Goal: Information Seeking & Learning: Learn about a topic

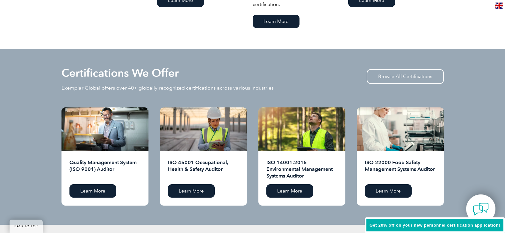
scroll to position [637, 0]
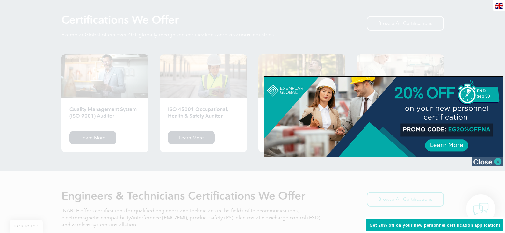
click at [485, 157] on img at bounding box center [487, 162] width 32 height 10
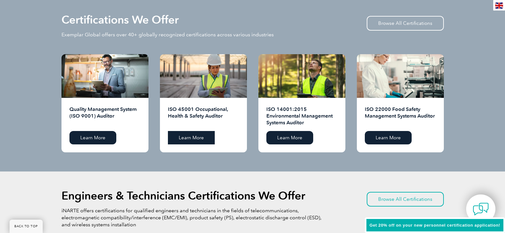
click at [186, 135] on link "Learn More" at bounding box center [191, 137] width 47 height 13
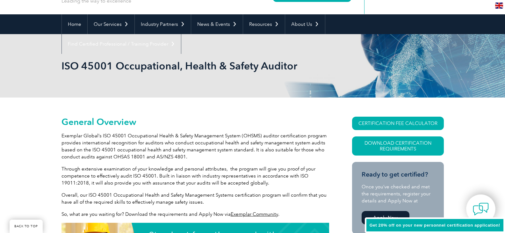
scroll to position [99, 0]
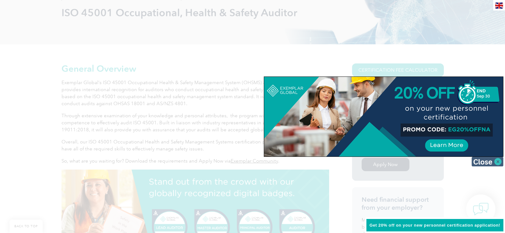
click at [487, 156] on div at bounding box center [383, 116] width 239 height 80
drag, startPoint x: 486, startPoint y: 160, endPoint x: 378, endPoint y: 138, distance: 110.1
click at [486, 160] on img at bounding box center [487, 162] width 32 height 10
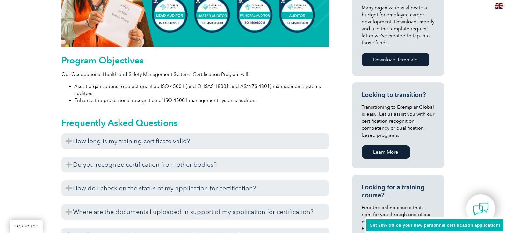
scroll to position [364, 0]
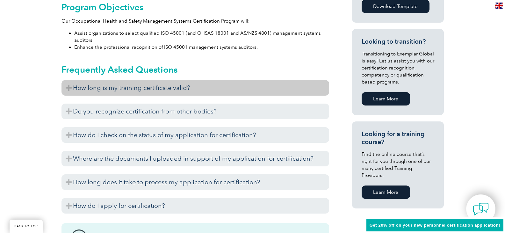
click at [196, 88] on h3 "How long is my training certificate valid?" at bounding box center [194, 88] width 267 height 16
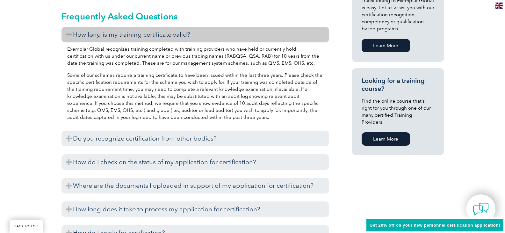
scroll to position [470, 0]
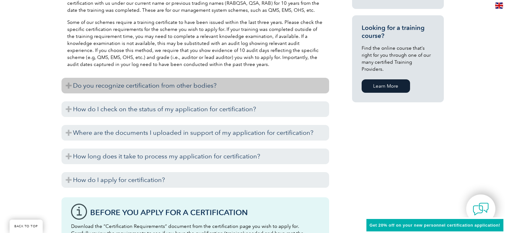
click at [178, 84] on h3 "Do you recognize certification from other bodies?" at bounding box center [194, 86] width 267 height 16
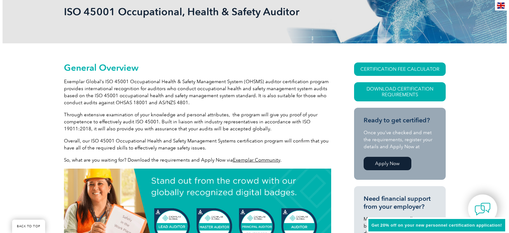
scroll to position [99, 0]
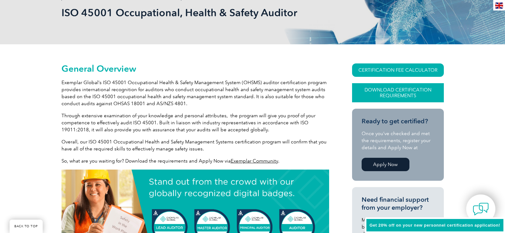
click at [388, 92] on link "Download Certification Requirements" at bounding box center [398, 92] width 92 height 19
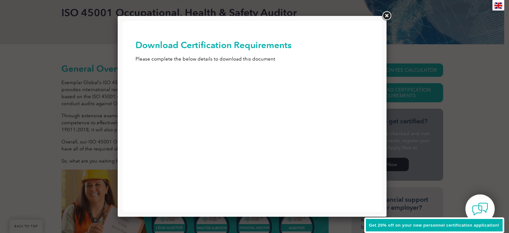
scroll to position [0, 0]
click at [386, 13] on link at bounding box center [386, 15] width 11 height 11
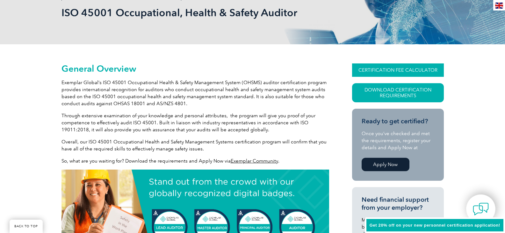
click at [390, 69] on link "CERTIFICATION FEE CALCULATOR" at bounding box center [398, 69] width 92 height 13
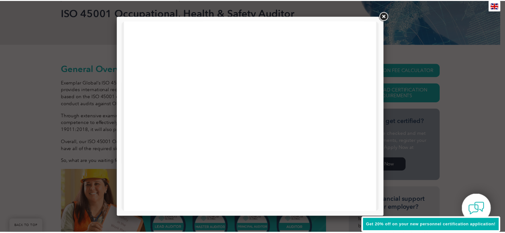
scroll to position [304, 0]
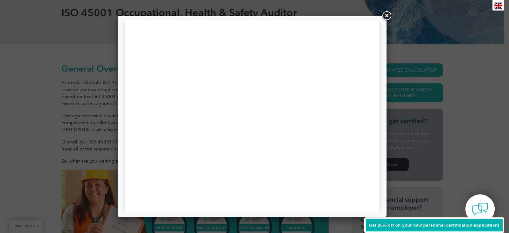
click at [386, 14] on link at bounding box center [386, 15] width 11 height 11
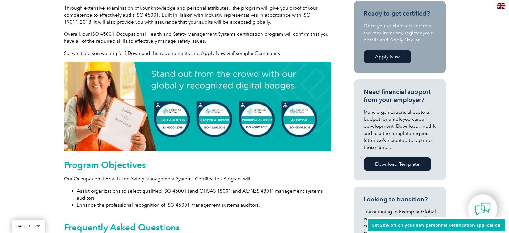
scroll to position [46, 0]
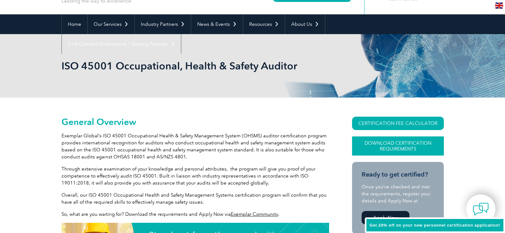
click at [385, 145] on link "Download Certification Requirements" at bounding box center [398, 145] width 92 height 19
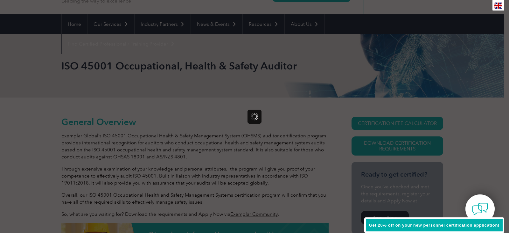
scroll to position [0, 0]
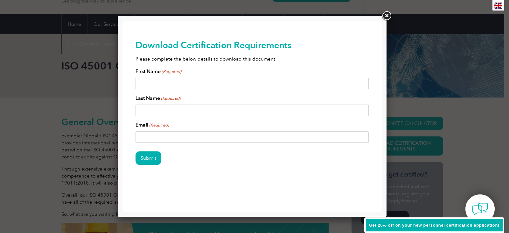
click at [165, 83] on input "First Name (Required)" at bounding box center [253, 83] width 234 height 11
type input "Terry"
type input "Reynolds"
type input "terrygreynolds@gmail.com"
click at [150, 156] on input "Submit" at bounding box center [149, 157] width 26 height 13
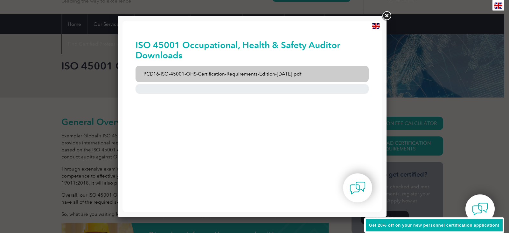
click at [263, 70] on link "PCD16-ISO-45001-OHS-Certification-Requirements-Edition-2-April-2022.pdf" at bounding box center [253, 74] width 234 height 17
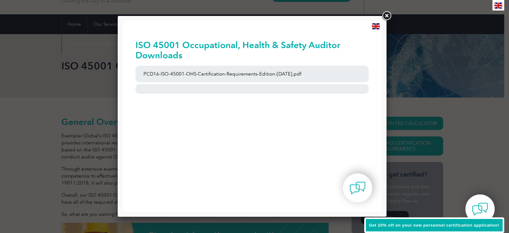
click at [384, 14] on link at bounding box center [386, 15] width 11 height 11
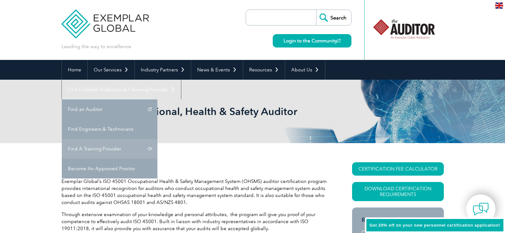
click at [157, 139] on link "Find A Training Provider" at bounding box center [109, 149] width 95 height 20
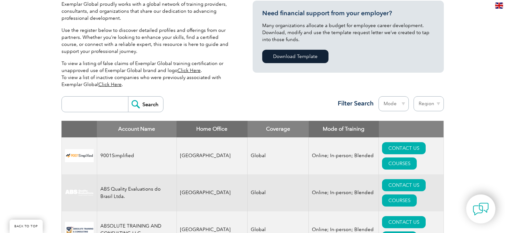
scroll to position [212, 0]
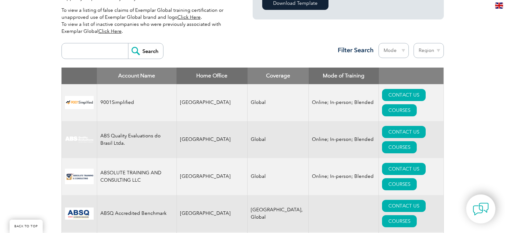
click at [78, 54] on input "search" at bounding box center [96, 50] width 63 height 15
type input "[GEOGRAPHIC_DATA]"
click at [139, 52] on input "Search" at bounding box center [145, 50] width 35 height 15
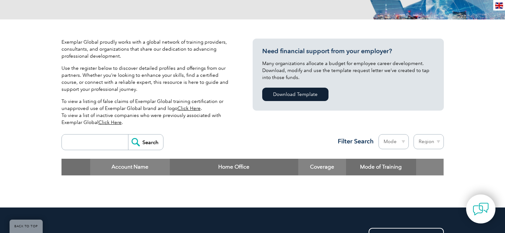
scroll to position [106, 0]
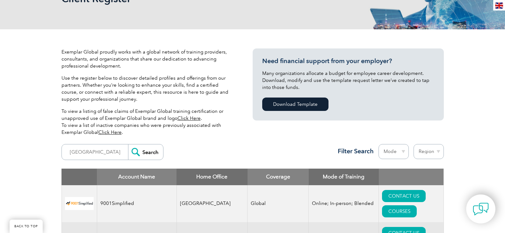
scroll to position [212, 0]
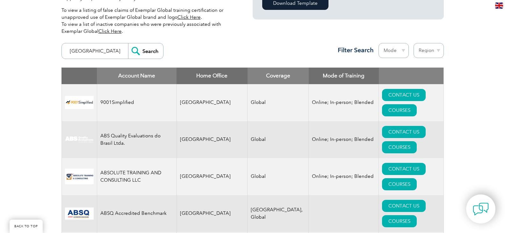
click at [91, 49] on input "[GEOGRAPHIC_DATA]" at bounding box center [96, 50] width 63 height 15
type input "S"
type input "[GEOGRAPHIC_DATA]"
click at [144, 49] on input "Search" at bounding box center [145, 50] width 35 height 15
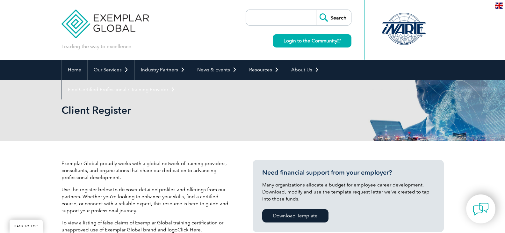
scroll to position [201, 0]
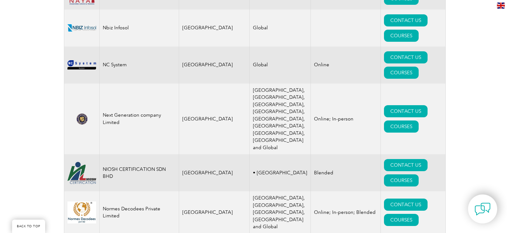
scroll to position [6878, 0]
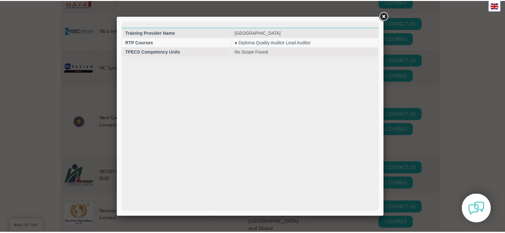
scroll to position [0, 0]
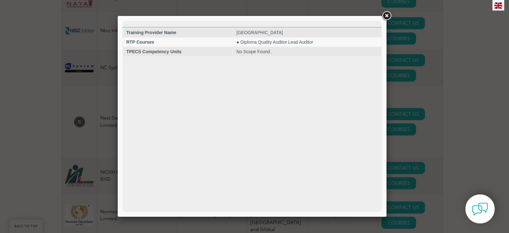
click at [385, 14] on link at bounding box center [386, 15] width 11 height 11
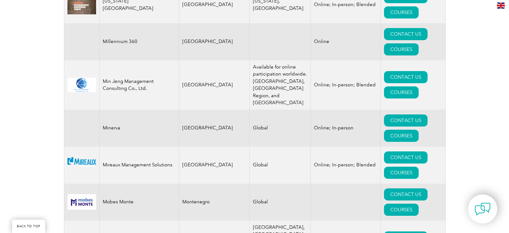
scroll to position [6347, 0]
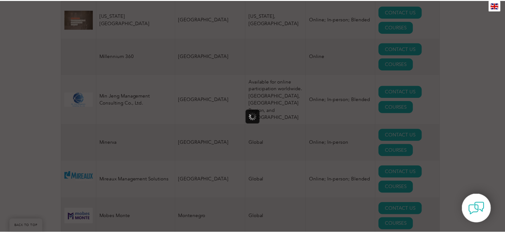
scroll to position [0, 0]
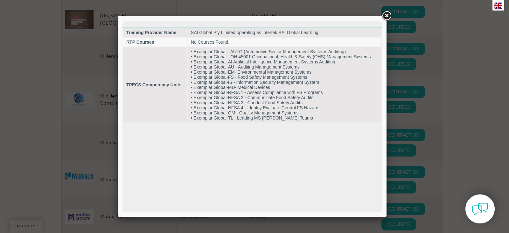
click at [389, 14] on link at bounding box center [386, 15] width 11 height 11
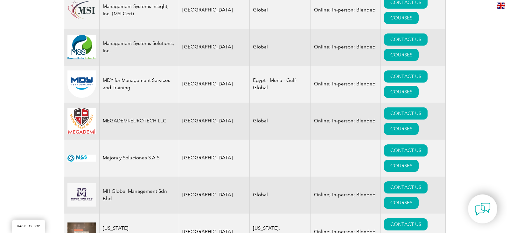
scroll to position [6082, 0]
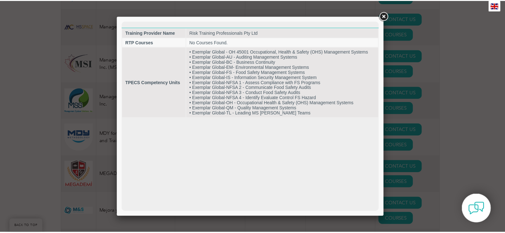
scroll to position [0, 0]
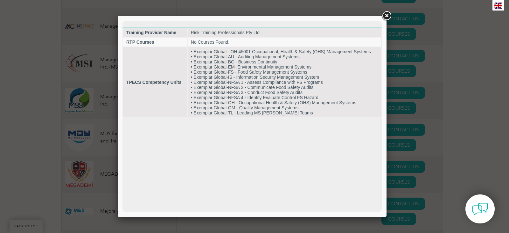
click at [388, 16] on link at bounding box center [386, 15] width 11 height 11
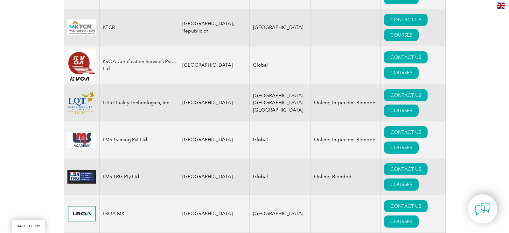
scroll to position [5764, 0]
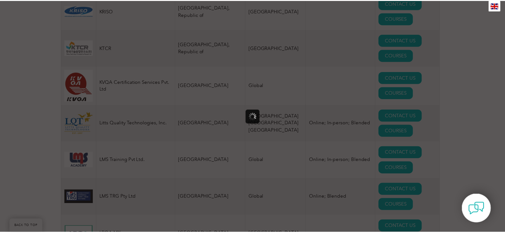
scroll to position [0, 0]
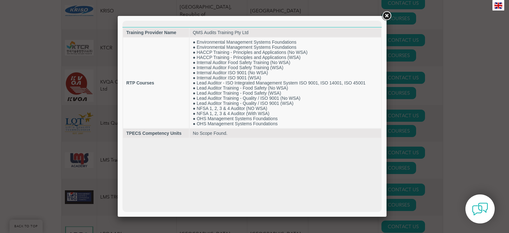
click at [385, 15] on link at bounding box center [386, 15] width 11 height 11
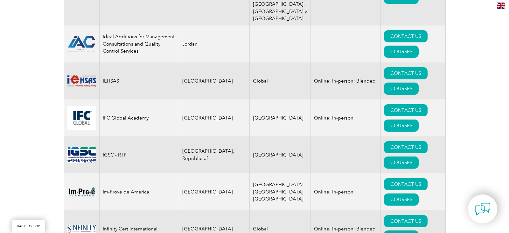
scroll to position [4438, 0]
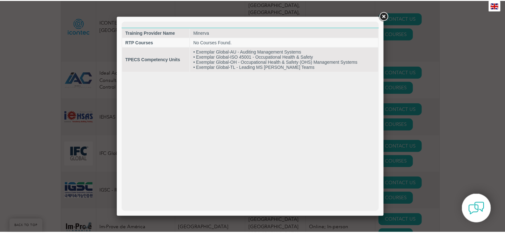
scroll to position [0, 0]
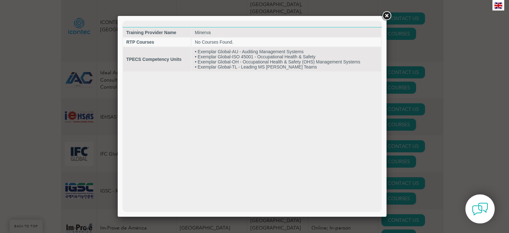
click at [386, 14] on link at bounding box center [386, 15] width 11 height 11
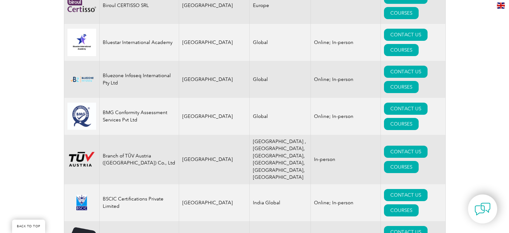
scroll to position [1520, 0]
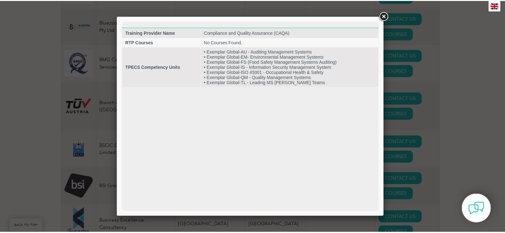
scroll to position [0, 0]
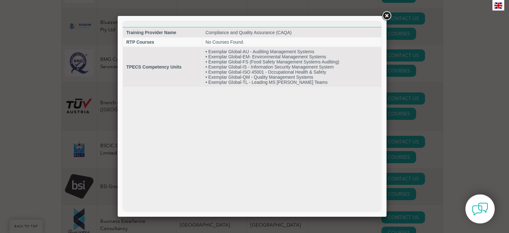
drag, startPoint x: 388, startPoint y: 15, endPoint x: 346, endPoint y: 2, distance: 43.8
click at [388, 15] on link at bounding box center [386, 15] width 11 height 11
